Goal: Navigation & Orientation: Find specific page/section

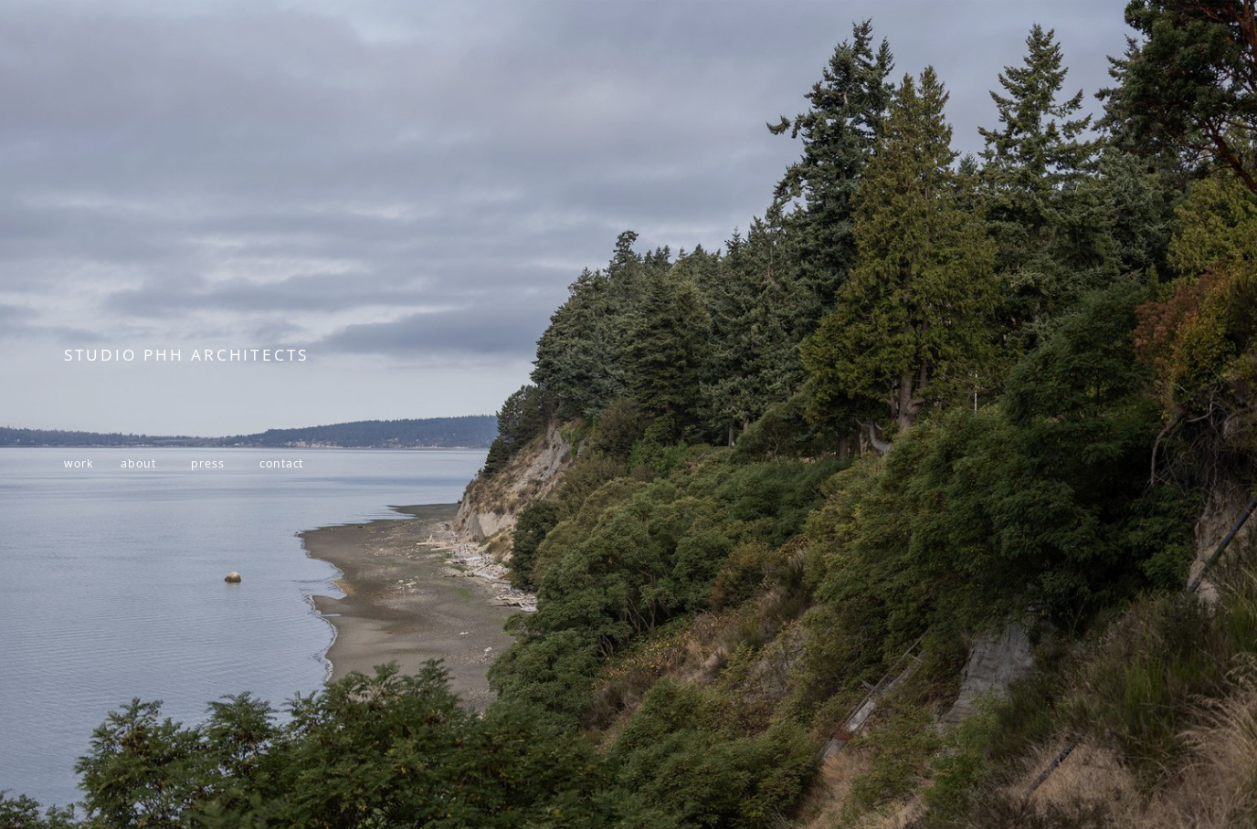
click at [64, 469] on span "work" at bounding box center [78, 464] width 28 height 16
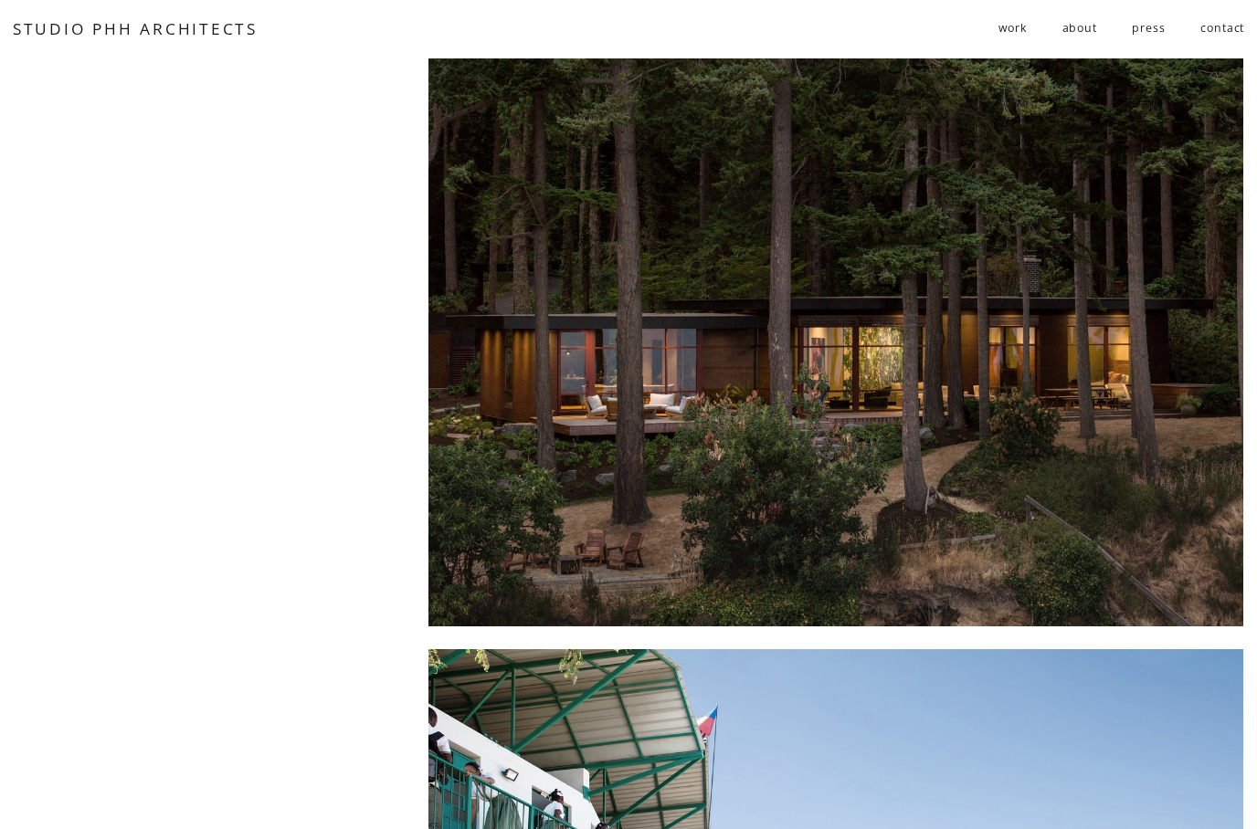
click at [0, 0] on span "residential" at bounding box center [0, 0] width 0 height 0
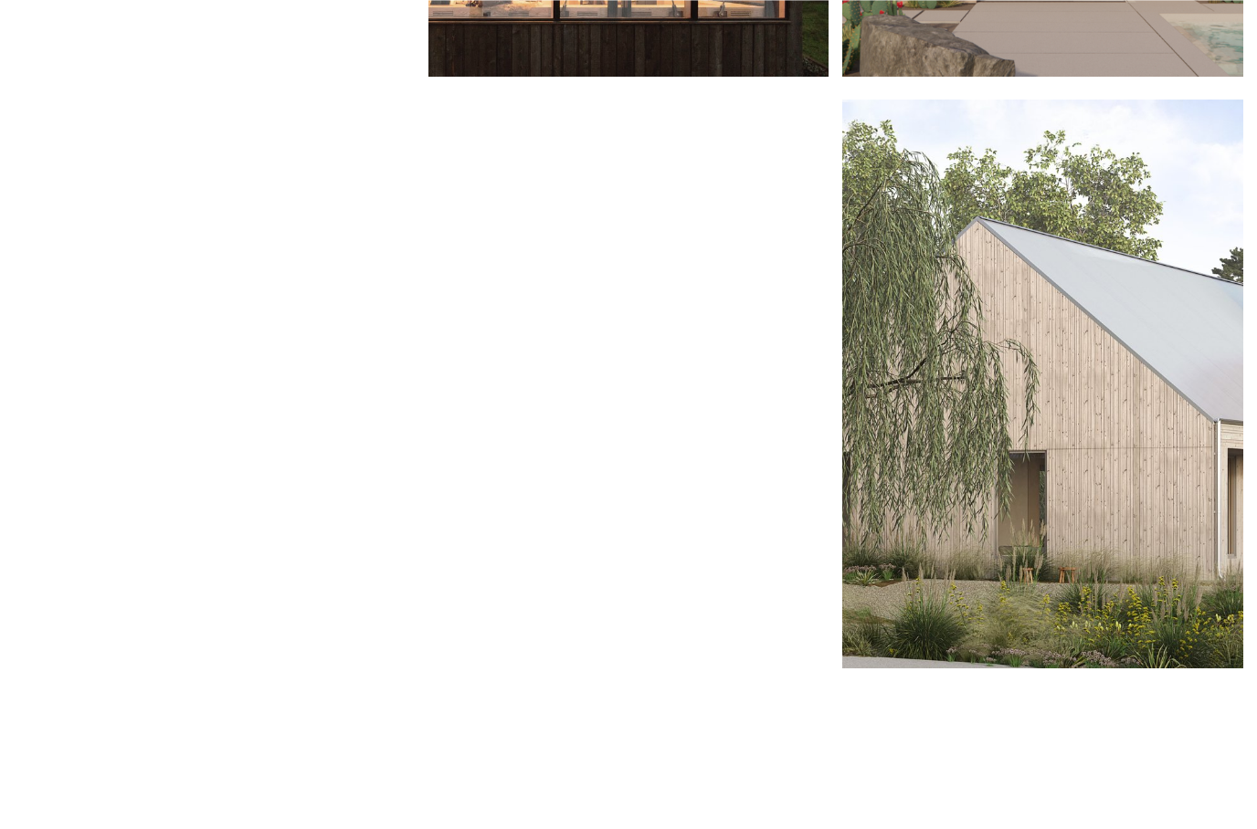
scroll to position [1225, 0]
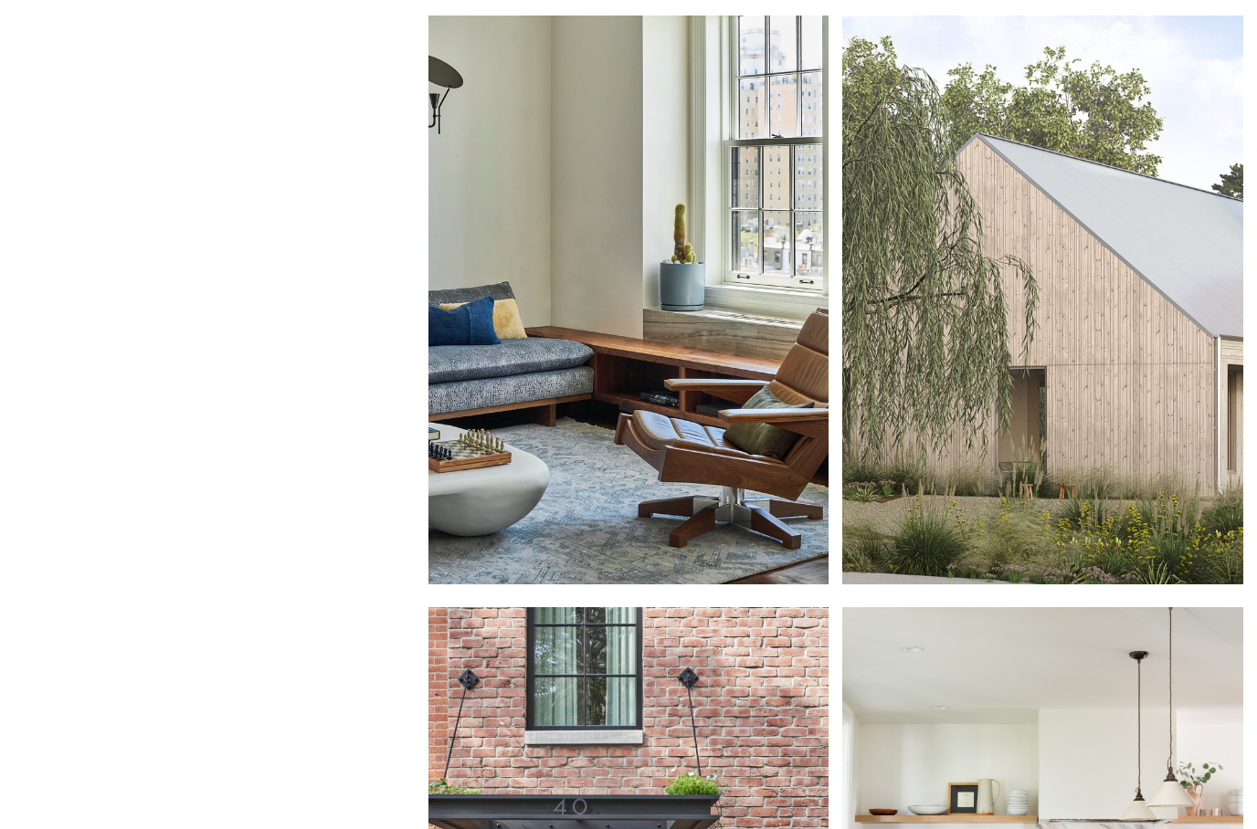
click at [1103, 447] on div at bounding box center [1042, 300] width 401 height 569
